Goal: Find specific page/section: Find specific page/section

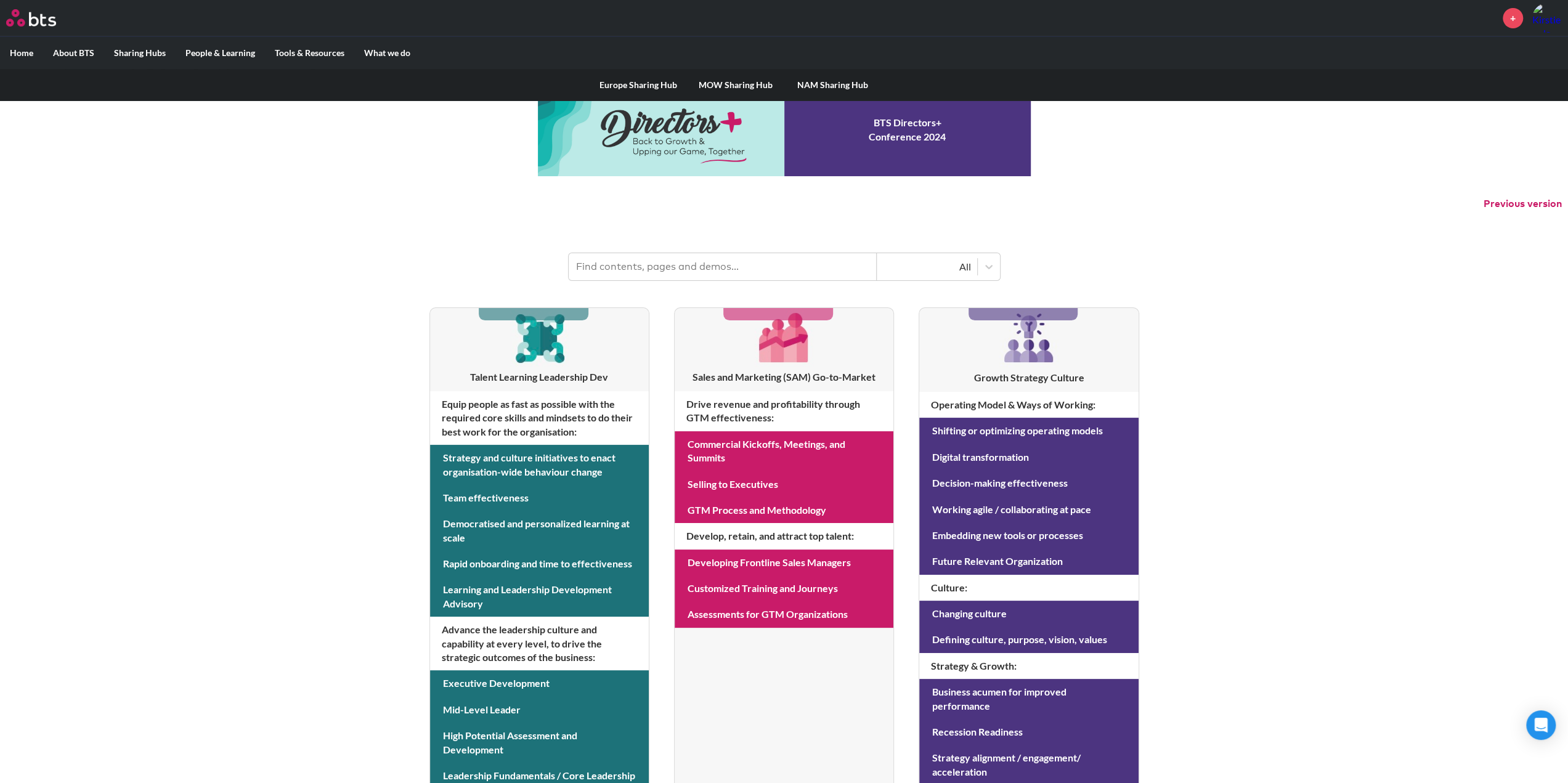
click at [723, 87] on link "MOW Sharing Hub" at bounding box center [736, 84] width 98 height 32
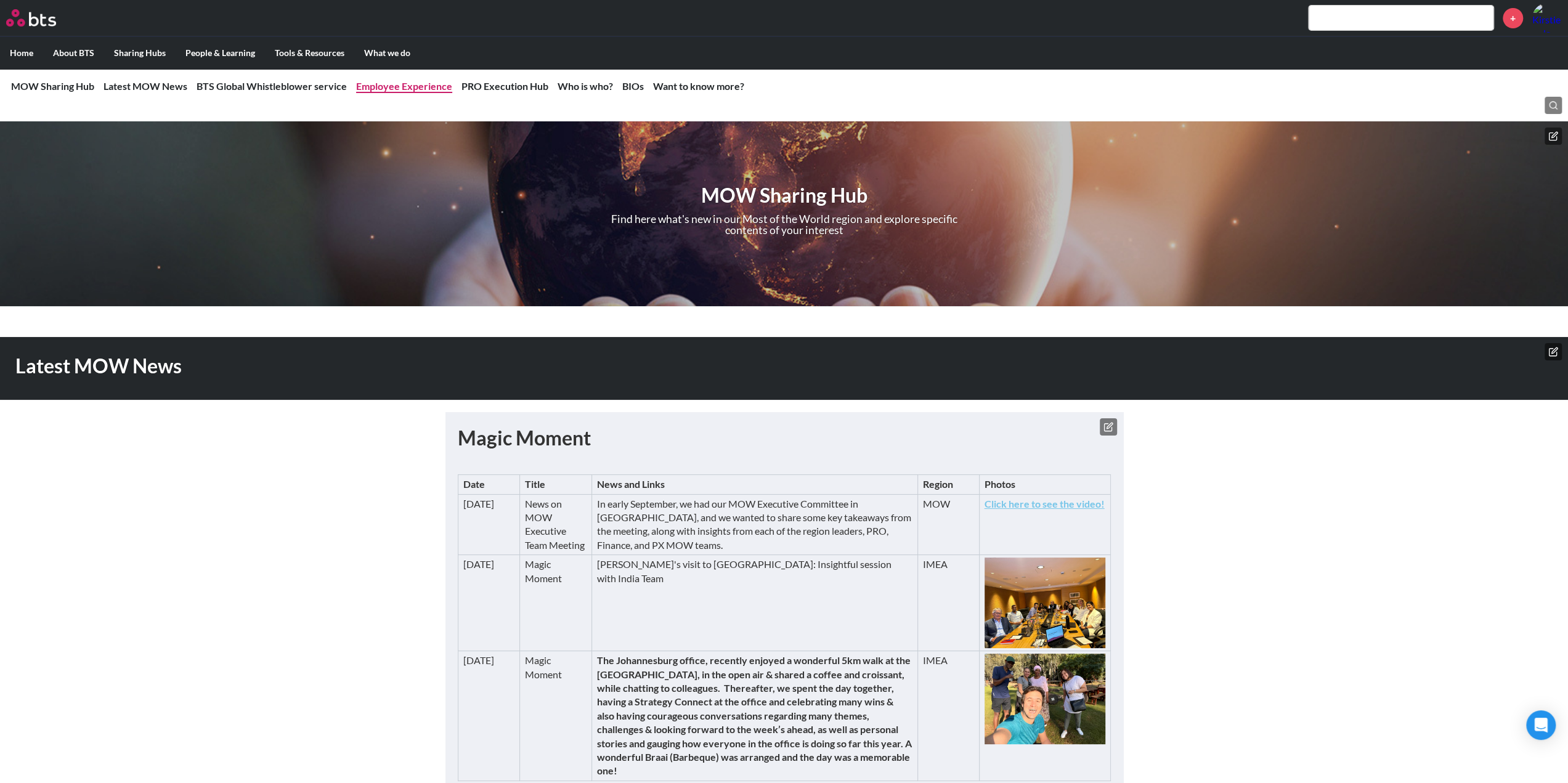
click at [403, 85] on link "Employee Experience" at bounding box center [404, 86] width 96 height 12
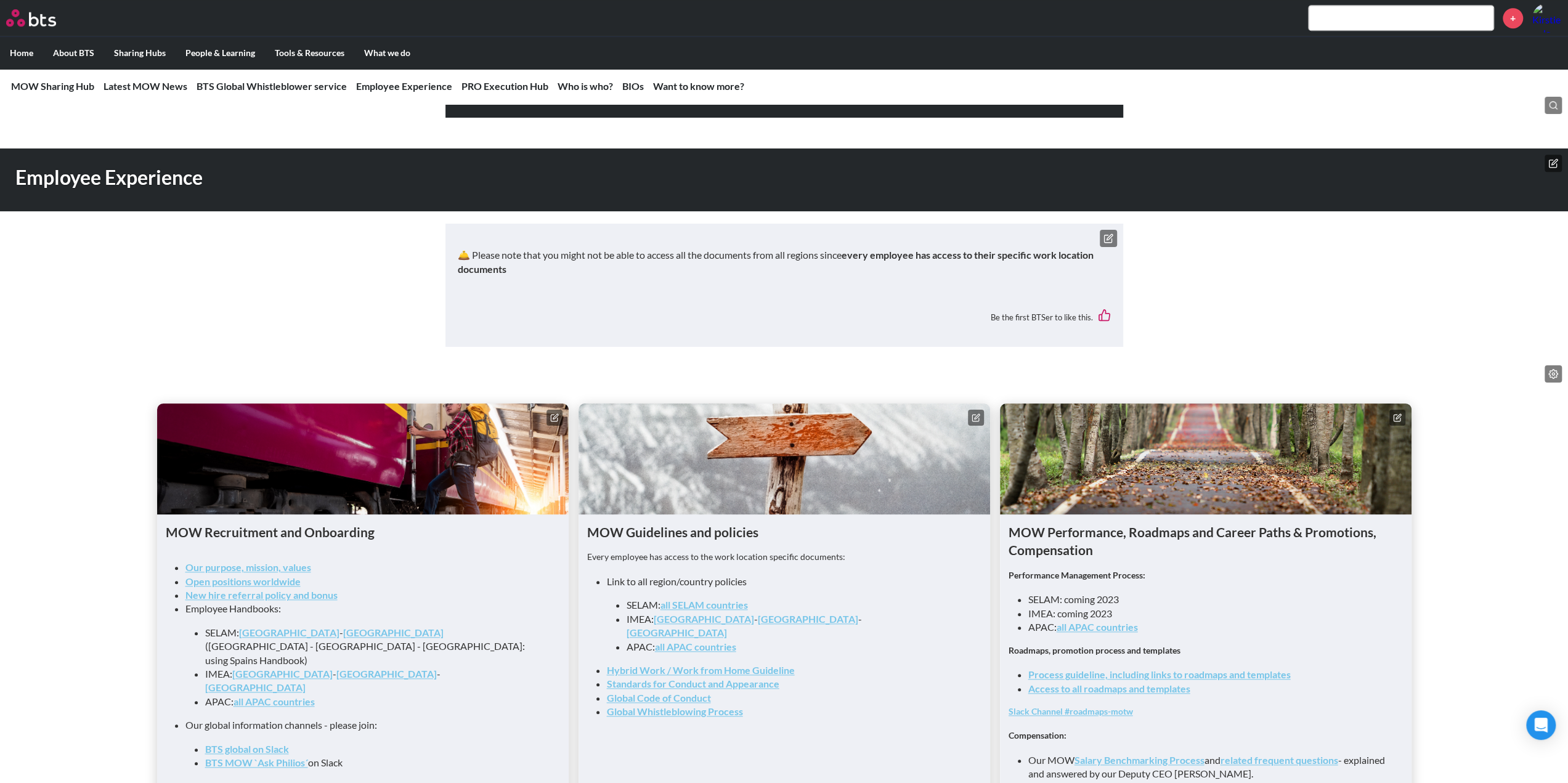
scroll to position [1093, 0]
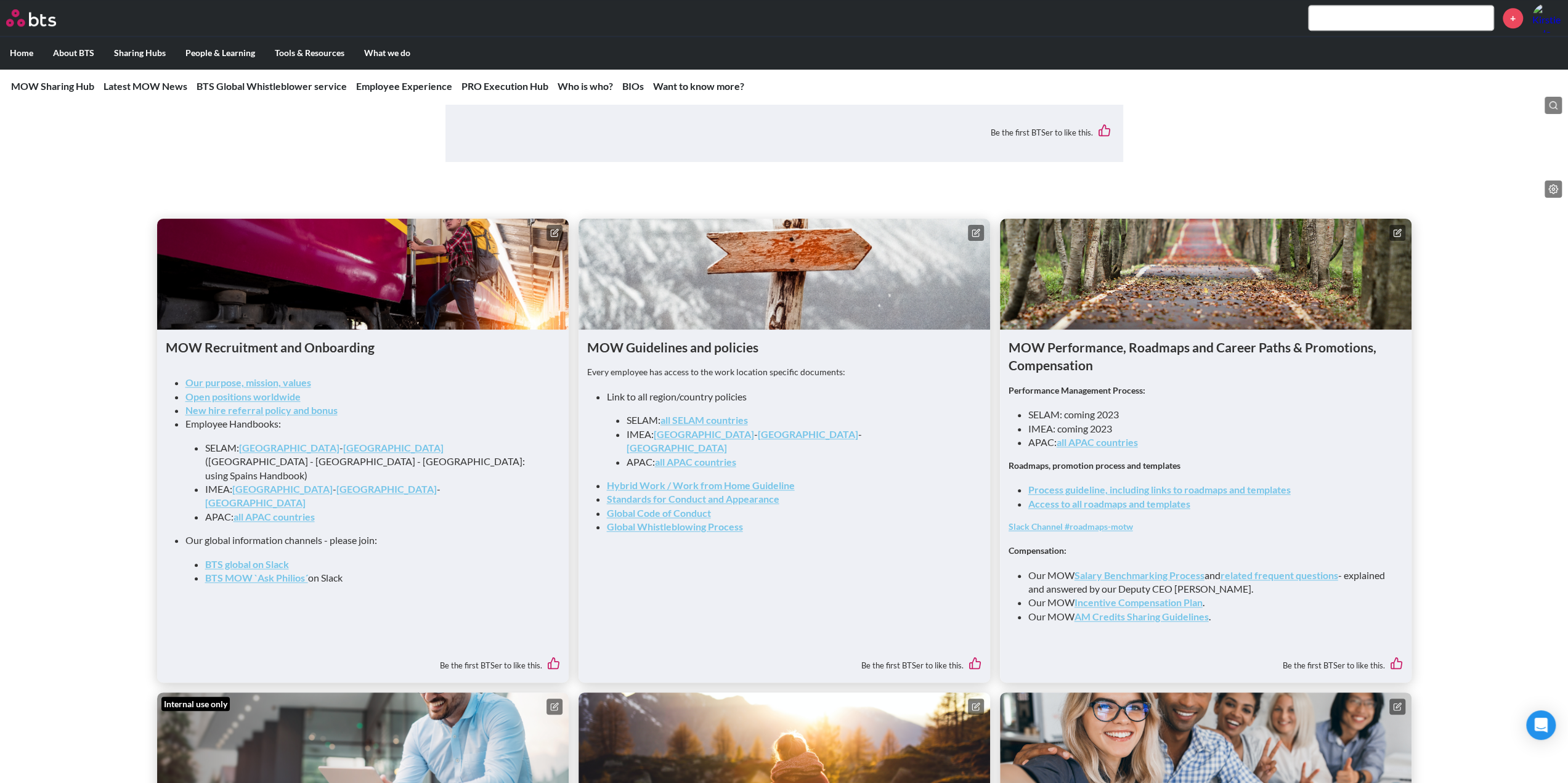
click at [1173, 508] on link "Access to all roadmaps and templates" at bounding box center [1109, 504] width 162 height 12
